Goal: Transaction & Acquisition: Book appointment/travel/reservation

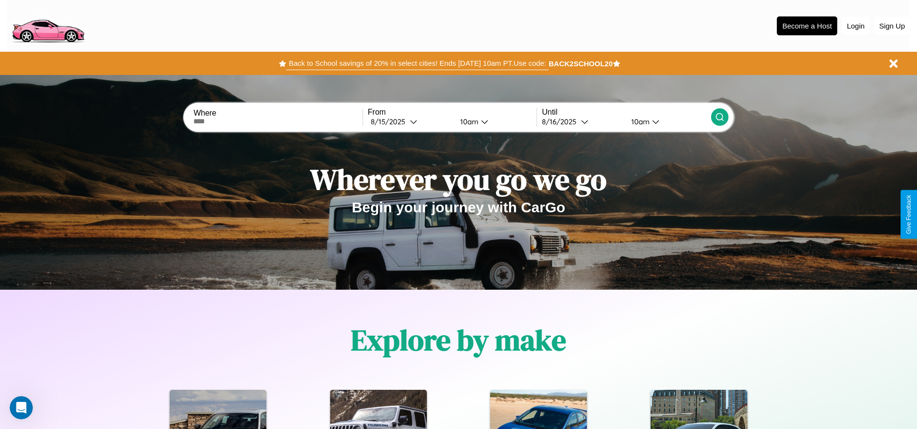
click at [417, 63] on button "Back to School savings of 20% in select cities! Ends 9/1 at 10am PT. Use code:" at bounding box center [417, 64] width 262 height 14
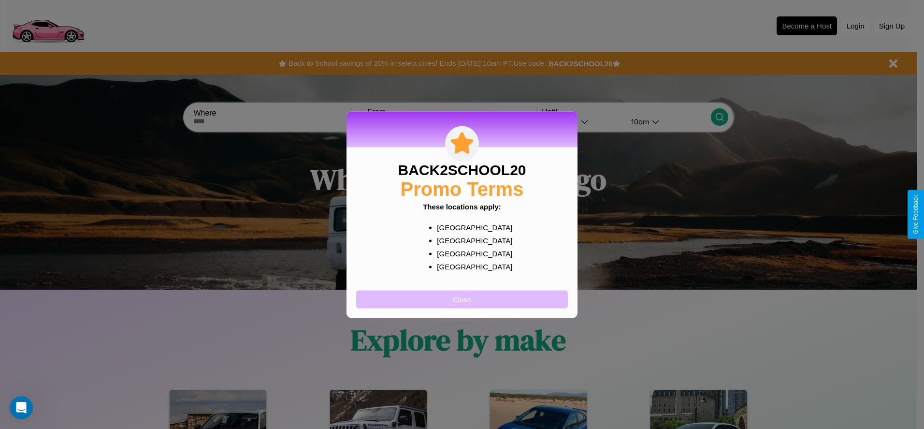
click at [462, 299] on button "Close" at bounding box center [462, 299] width 212 height 18
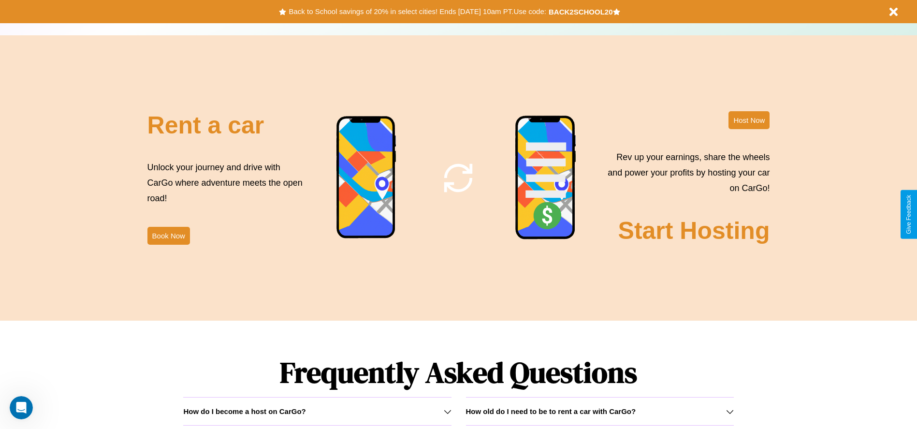
scroll to position [1169, 0]
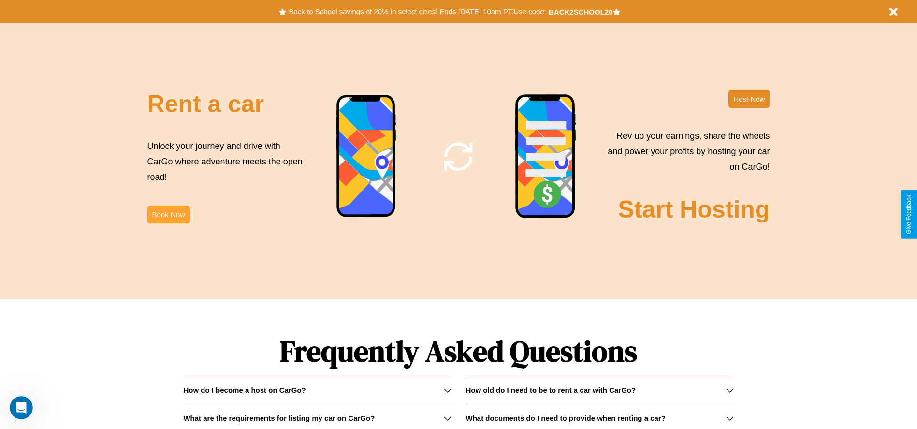
click at [168, 214] on button "Book Now" at bounding box center [168, 214] width 43 height 18
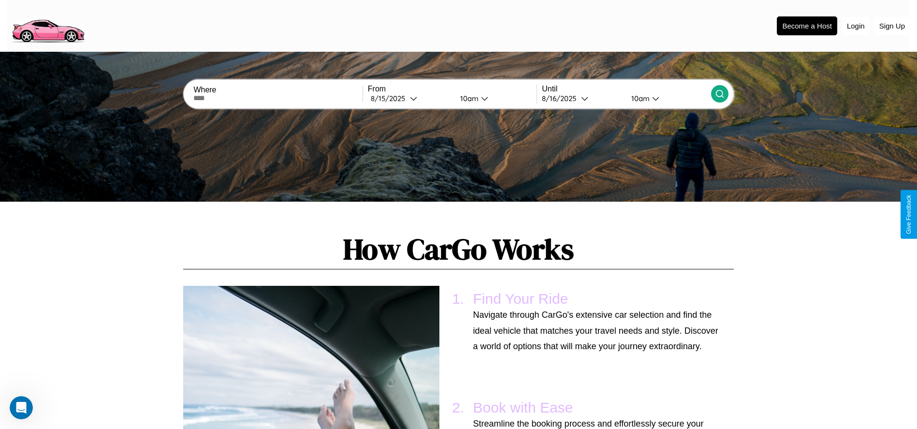
scroll to position [711, 0]
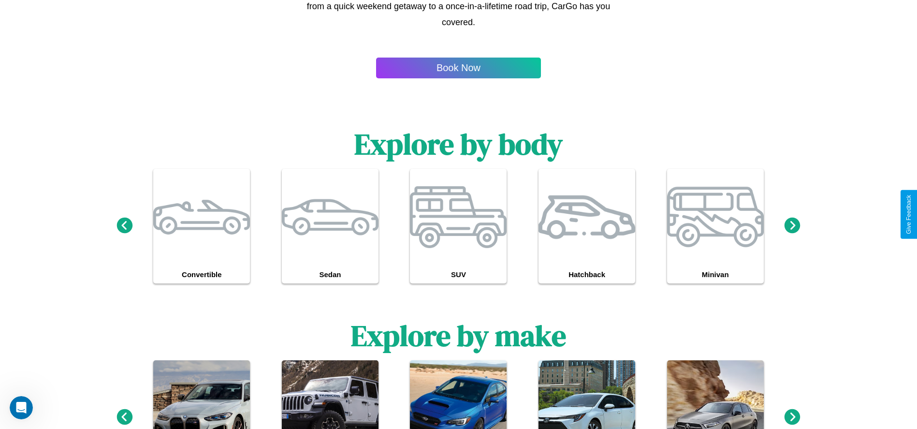
click at [792, 417] on icon at bounding box center [793, 416] width 16 height 16
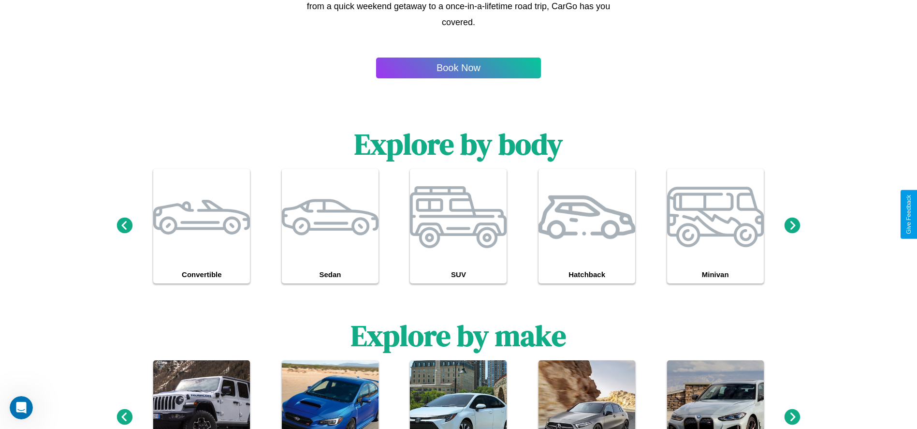
scroll to position [0, 0]
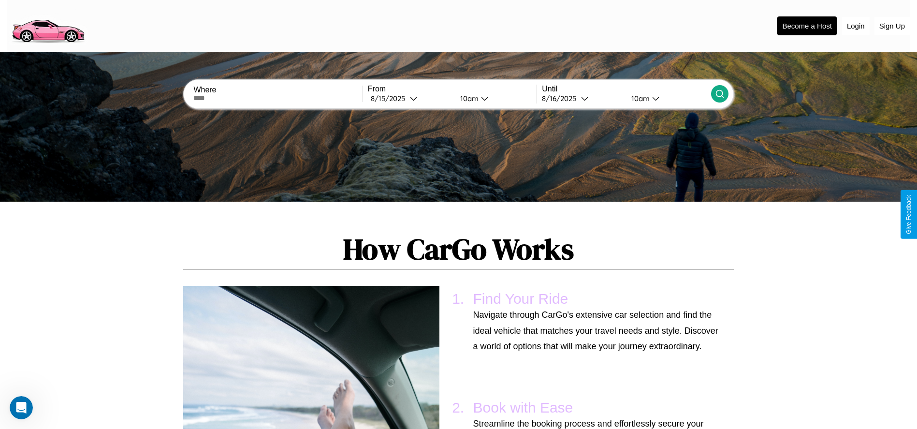
click at [278, 98] on input "text" at bounding box center [277, 98] width 169 height 8
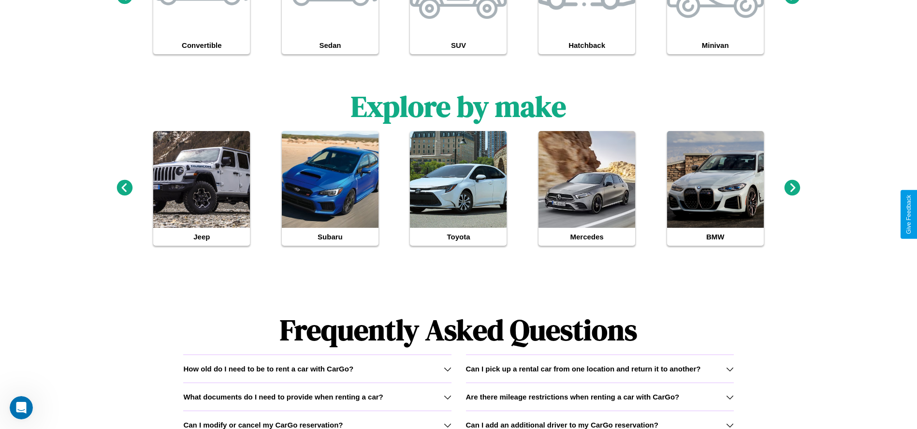
click at [729, 424] on icon at bounding box center [730, 425] width 8 height 8
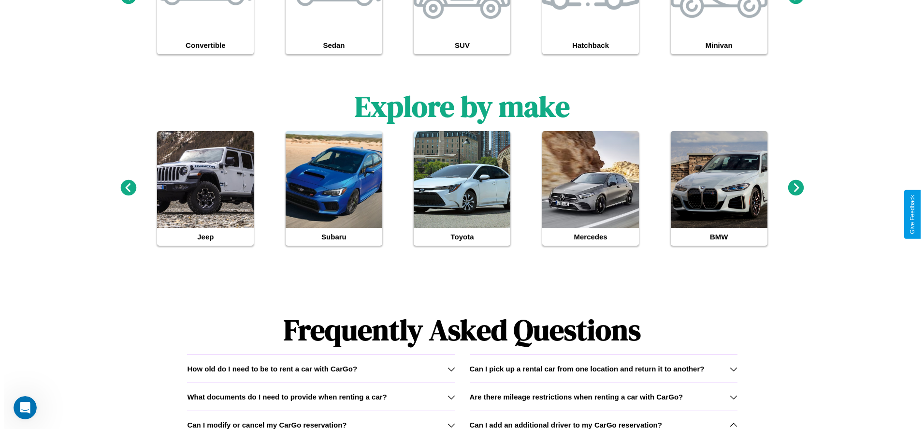
scroll to position [0, 0]
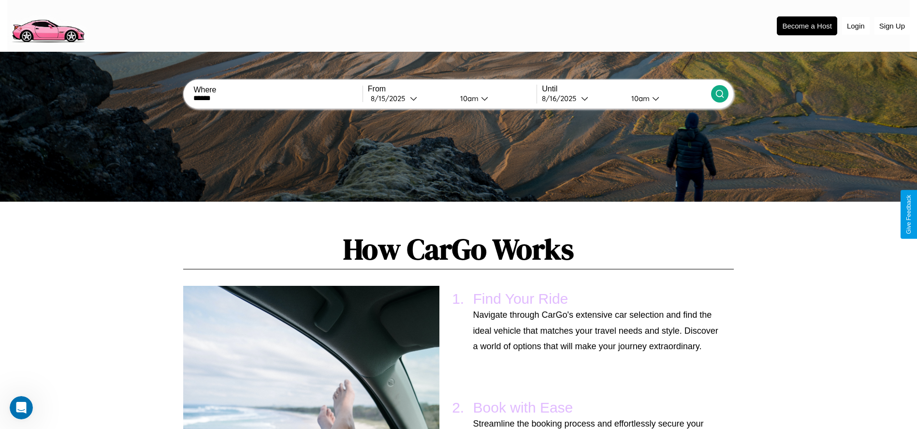
type input "******"
click at [410, 98] on div "8 / 15 / 2025" at bounding box center [390, 98] width 39 height 9
select select "*"
select select "****"
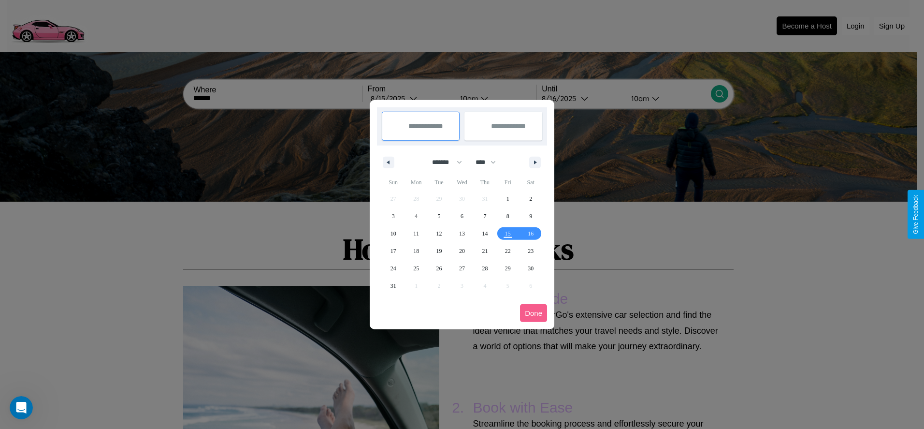
click at [443, 162] on select "******* ******** ***** ***** *** **** **** ****** ********* ******* ******** **…" at bounding box center [445, 162] width 41 height 16
select select "**"
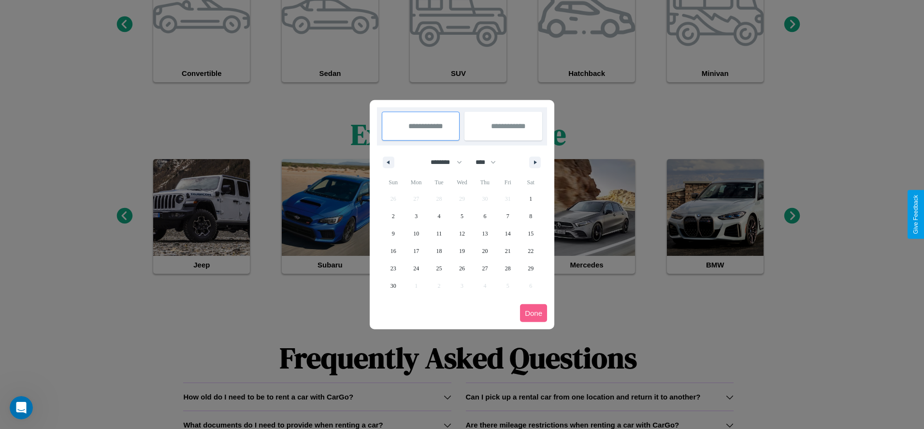
click at [729, 424] on div at bounding box center [462, 214] width 924 height 429
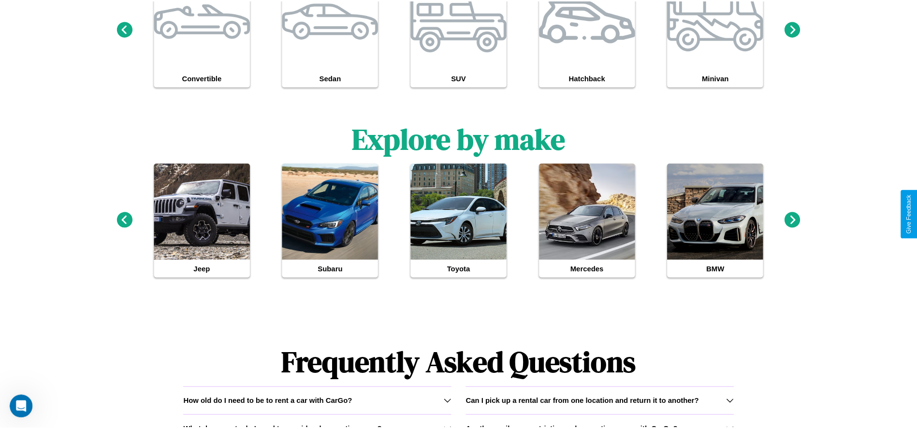
scroll to position [0, 0]
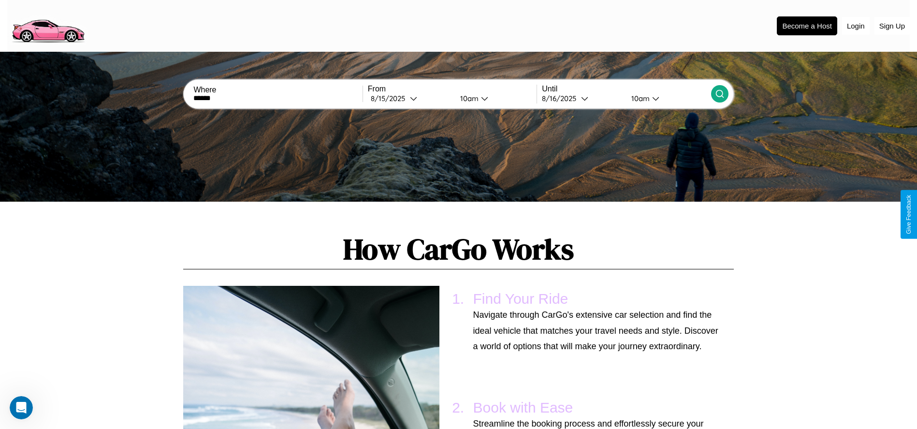
click at [467, 98] on div "10am" at bounding box center [468, 98] width 26 height 9
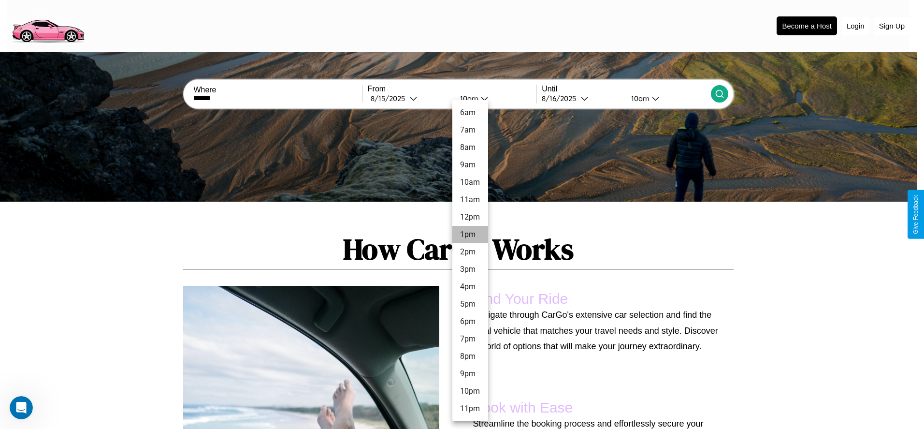
click at [470, 234] on li "1pm" at bounding box center [470, 234] width 36 height 17
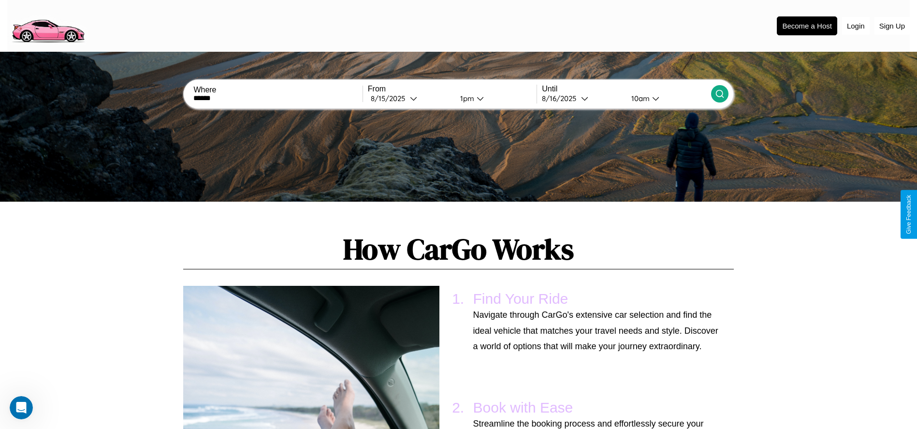
click at [639, 98] on div "10am" at bounding box center [639, 98] width 26 height 9
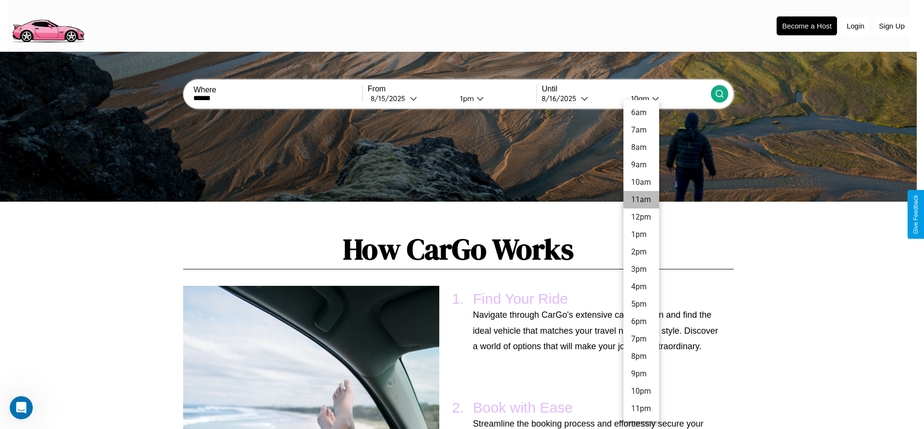
click at [641, 200] on li "11am" at bounding box center [642, 199] width 36 height 17
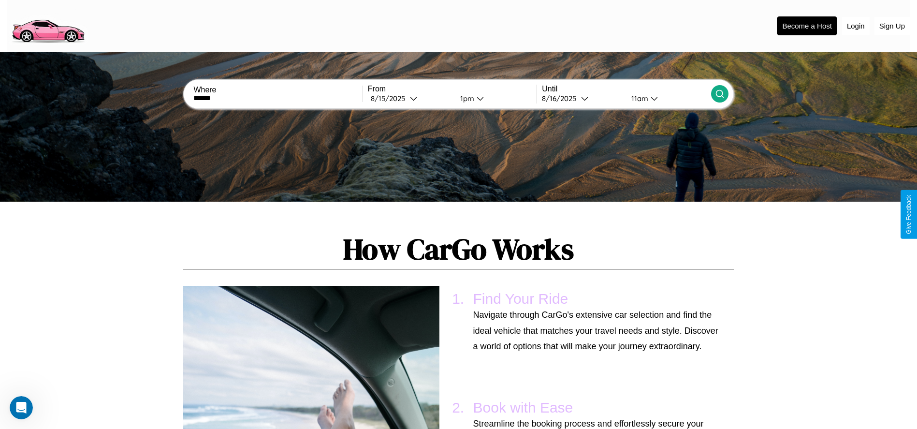
click at [719, 94] on icon at bounding box center [720, 94] width 10 height 10
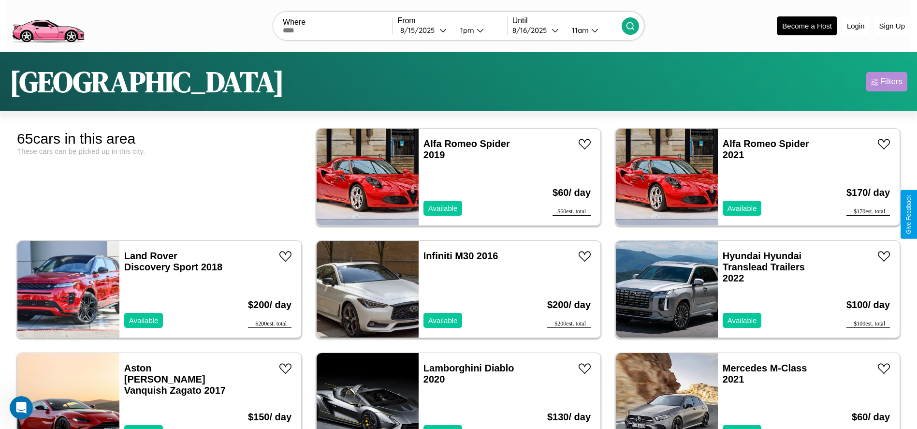
click at [887, 82] on div "Filters" at bounding box center [891, 82] width 22 height 10
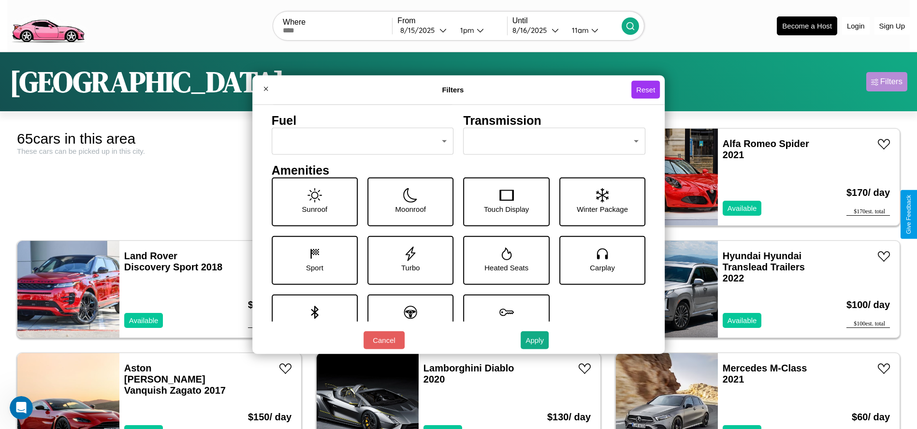
scroll to position [134, 0]
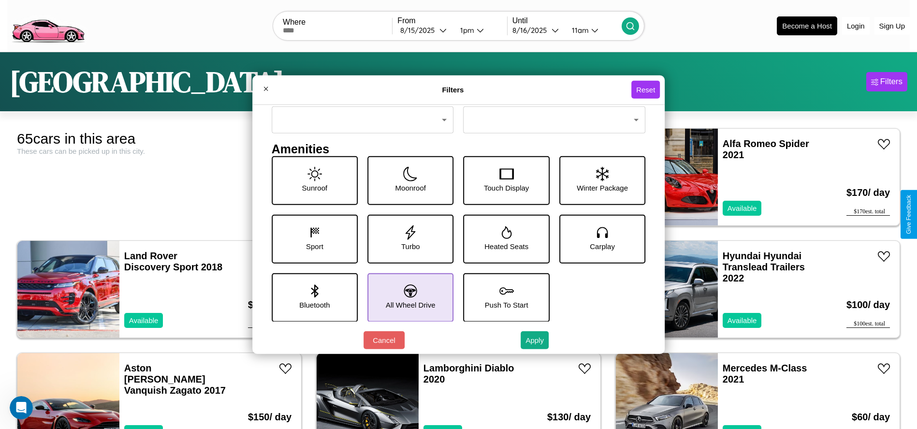
click at [407, 297] on icon at bounding box center [410, 290] width 13 height 13
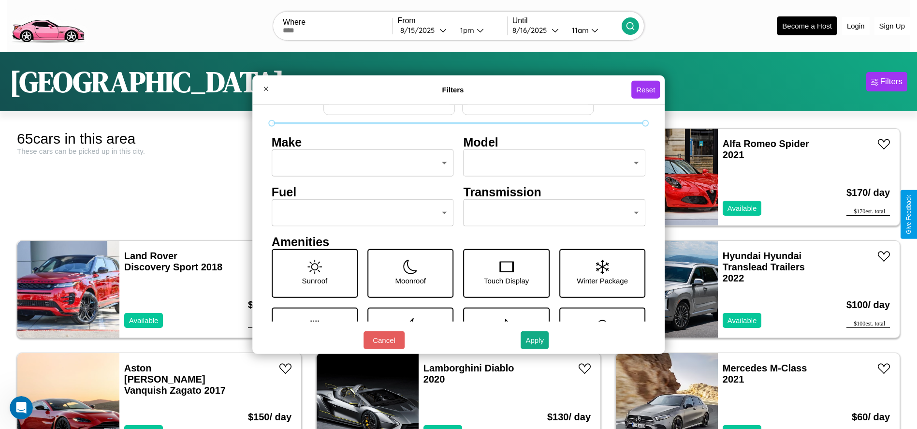
click at [360, 213] on body "CarGo Where From 8 / 15 / 2025 1pm Until 8 / 16 / 2025 11am Become a Host Login…" at bounding box center [458, 244] width 917 height 489
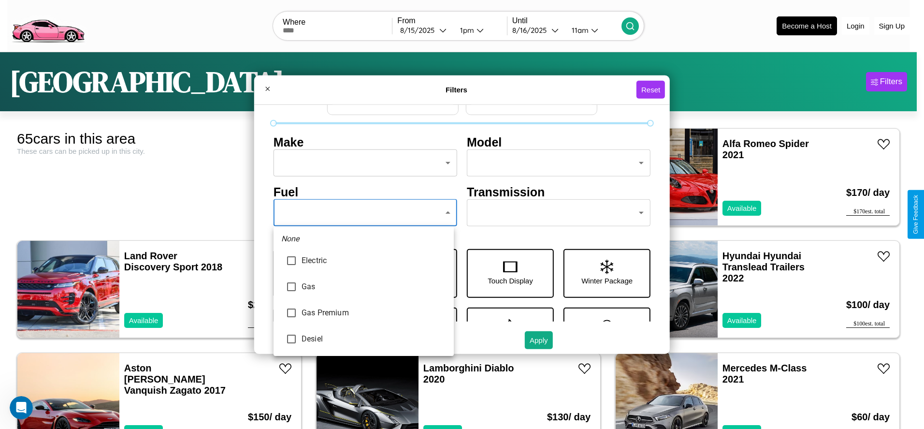
type input "***"
click at [364, 213] on div at bounding box center [462, 214] width 924 height 429
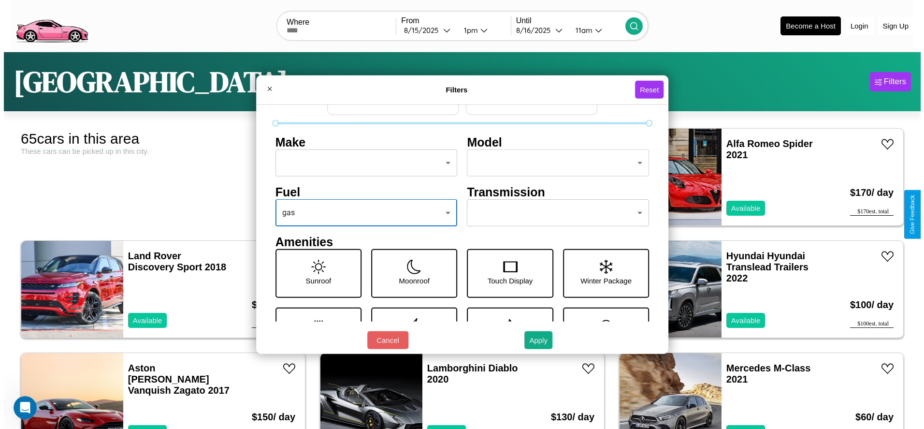
scroll to position [0, 0]
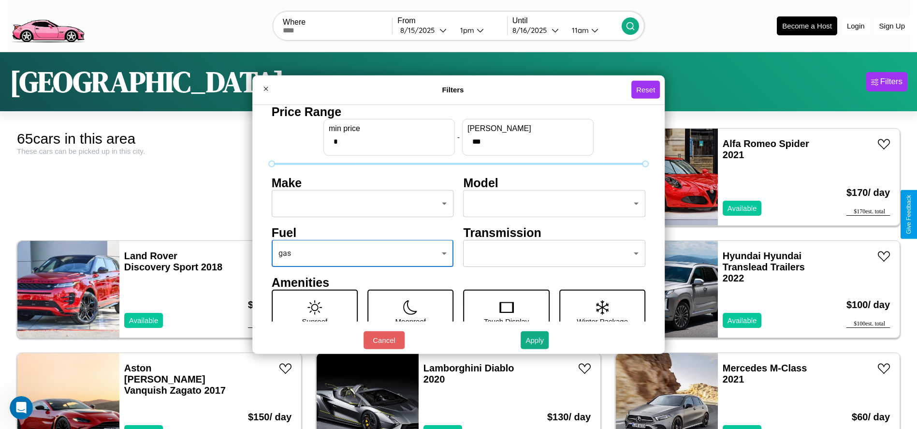
click at [360, 204] on body "CarGo Where From 8 / 15 / 2025 1pm Until 8 / 16 / 2025 11am Become a Host Login…" at bounding box center [458, 244] width 917 height 489
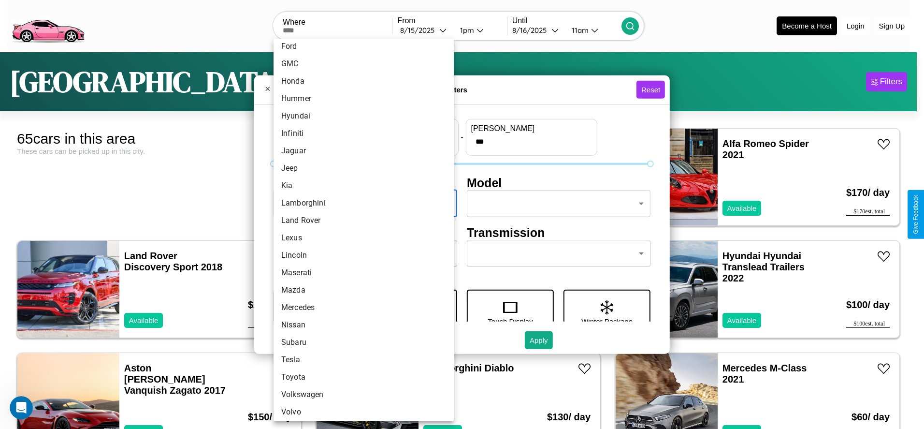
scroll to position [252, 0]
click at [360, 356] on li "Tesla" at bounding box center [364, 356] width 180 height 17
type input "*****"
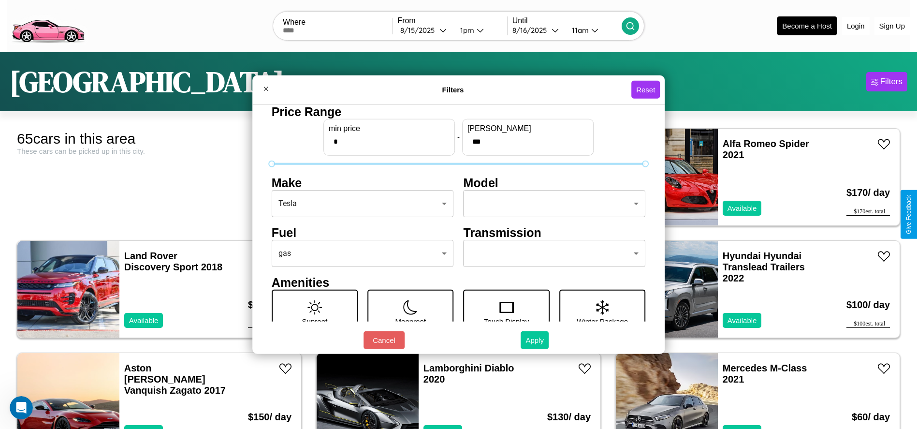
click at [535, 340] on button "Apply" at bounding box center [535, 340] width 28 height 18
